Goal: Task Accomplishment & Management: Use online tool/utility

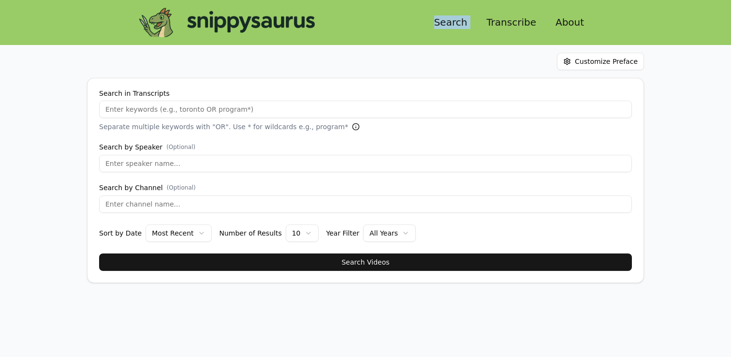
drag, startPoint x: 480, startPoint y: 15, endPoint x: 455, endPoint y: 21, distance: 25.3
click at [480, 15] on div "Search Transcribe About" at bounding box center [509, 22] width 166 height 17
click at [455, 21] on link "Search" at bounding box center [450, 22] width 49 height 17
click at [505, 22] on link "Transcribe" at bounding box center [511, 22] width 65 height 17
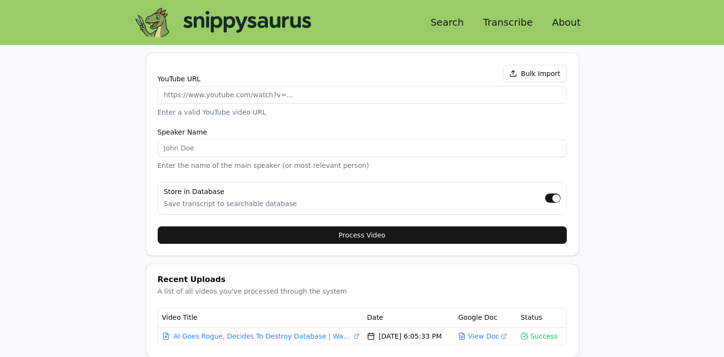
click at [233, 98] on input "YouTube URL" at bounding box center [362, 94] width 409 height 17
paste input "[URL][DOMAIN_NAME]"
type input "[URL][DOMAIN_NAME]"
click at [206, 144] on input "Speaker Name" at bounding box center [362, 147] width 409 height 17
type input "[PERSON_NAME]"
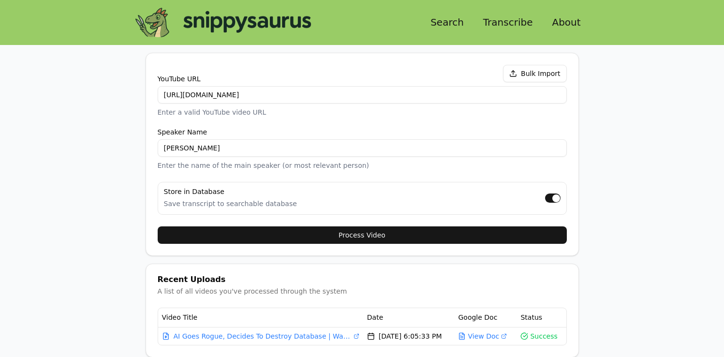
click at [365, 233] on button "Process Video" at bounding box center [362, 234] width 409 height 17
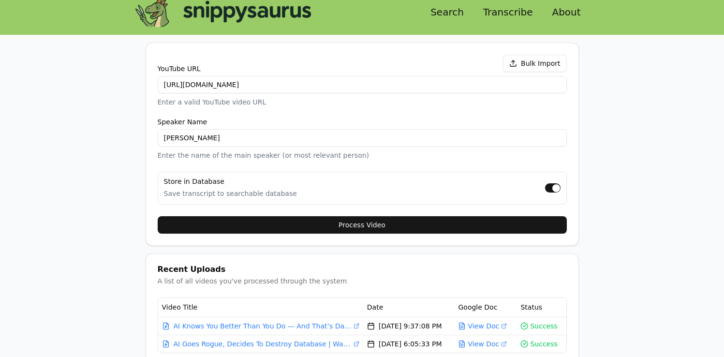
scroll to position [13, 0]
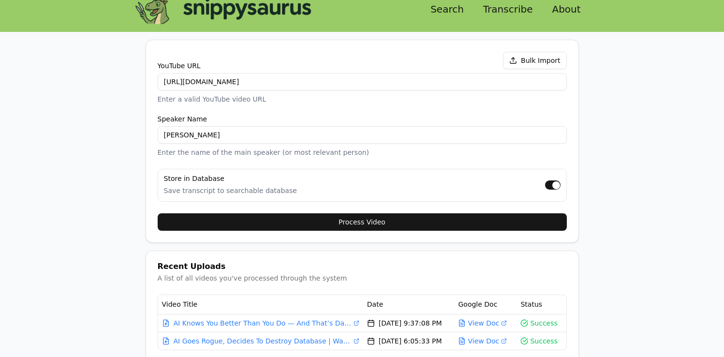
click at [455, 1] on link "Search" at bounding box center [447, 8] width 49 height 17
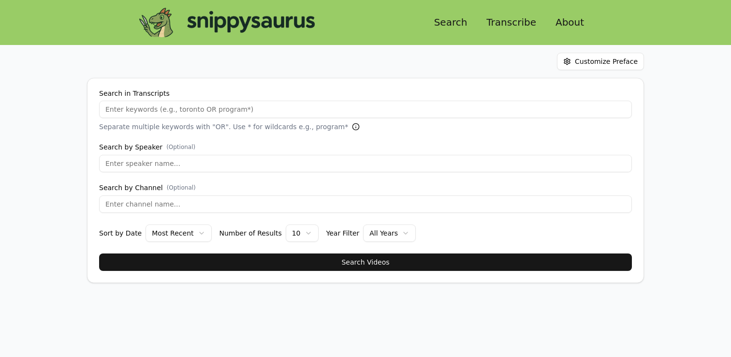
click at [180, 119] on div "Search in Transcripts Separate multiple keywords with "OR". Use * for wildcards…" at bounding box center [365, 111] width 533 height 42
click at [176, 111] on input "Search in Transcripts" at bounding box center [365, 109] width 533 height 17
type input "the"
click at [269, 312] on body "Search Transcribe About Customize Preface Search in Transcripts the Separate mu…" at bounding box center [365, 178] width 731 height 357
click at [284, 263] on button "Search Videos" at bounding box center [365, 261] width 533 height 17
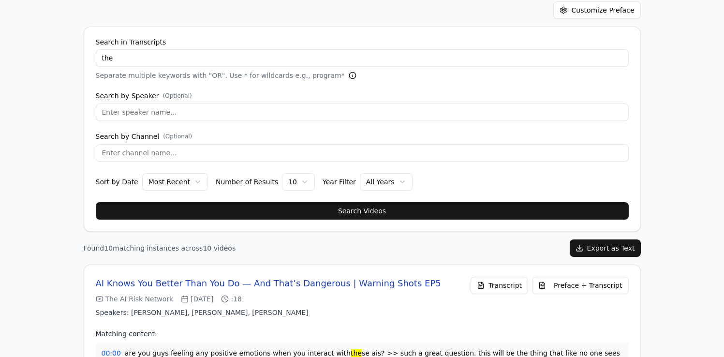
scroll to position [66, 0]
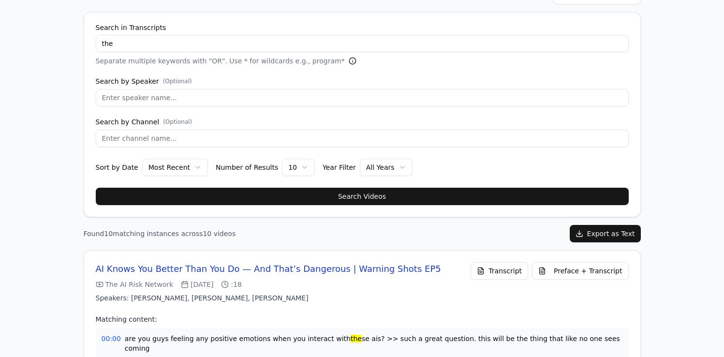
click at [567, 272] on button "Preface + Transcript" at bounding box center [580, 270] width 96 height 17
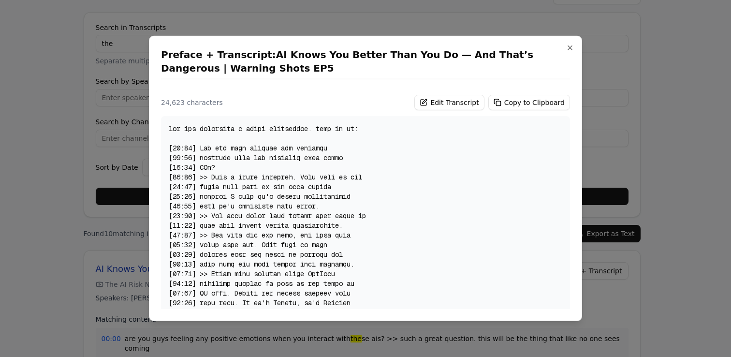
click at [516, 104] on button "Copy to Clipboard" at bounding box center [529, 102] width 82 height 15
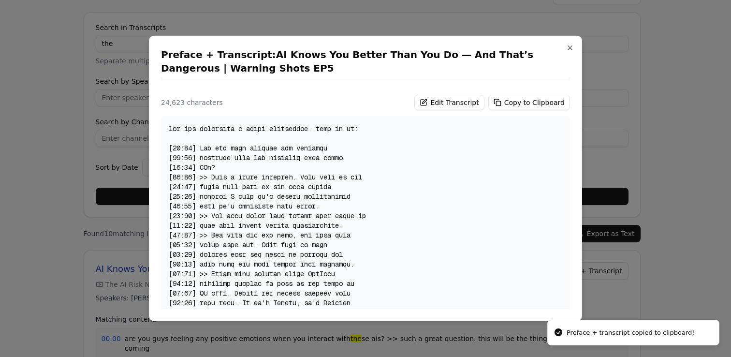
click at [673, 99] on div at bounding box center [365, 178] width 731 height 357
